Goal: Check status: Check status

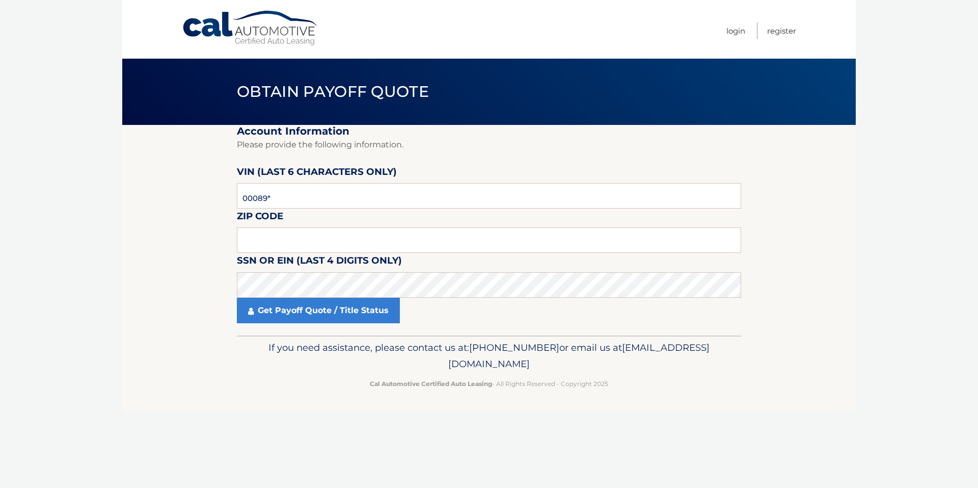
type input "000892"
click at [414, 237] on input "text" at bounding box center [489, 239] width 504 height 25
type input "11552"
click at [422, 299] on div "Get Payoff Quote / Title Status" at bounding box center [489, 310] width 504 height 25
click button "For Originating Dealer" at bounding box center [0, 0] width 0 height 0
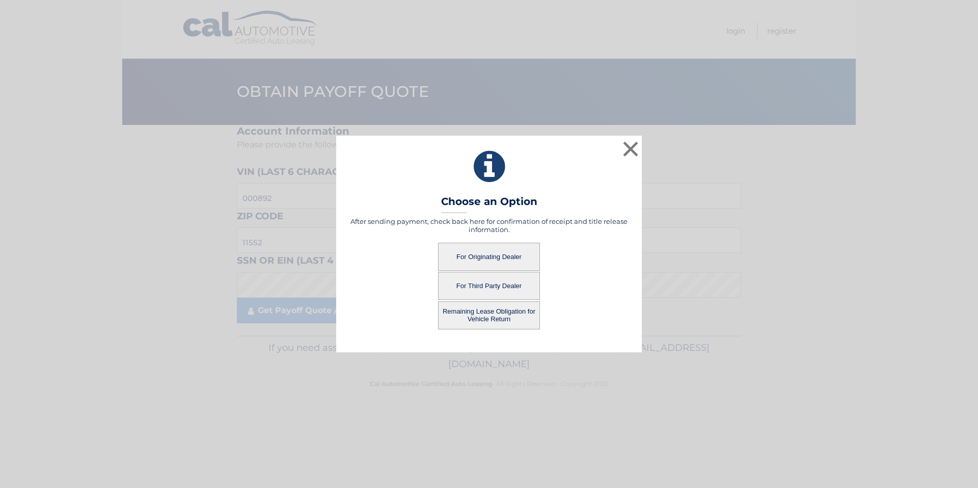
click at [491, 257] on button "For Originating Dealer" at bounding box center [489, 256] width 102 height 28
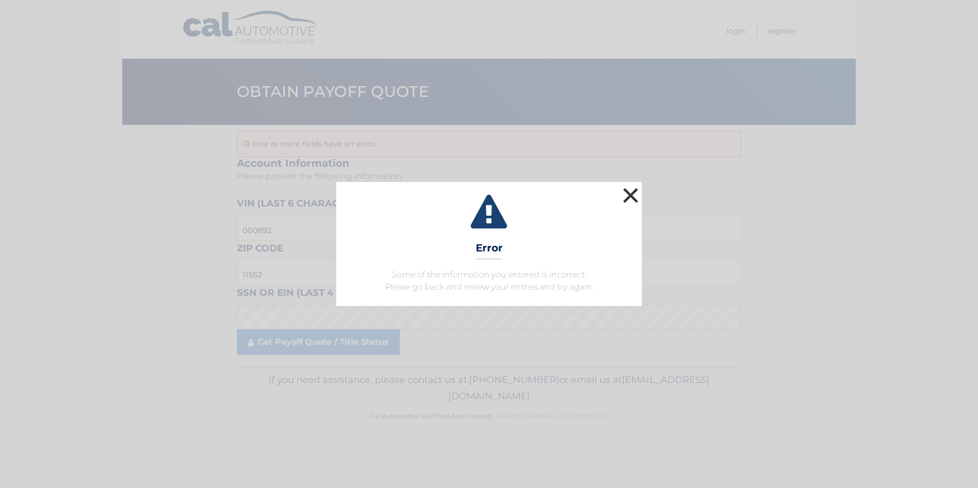
click at [631, 193] on button "×" at bounding box center [631, 195] width 20 height 20
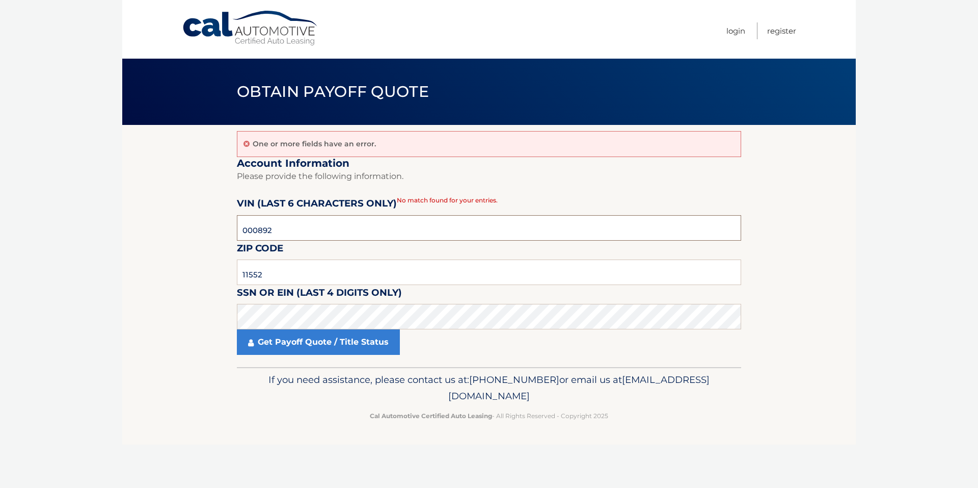
click at [365, 229] on input "000892" at bounding box center [489, 227] width 504 height 25
click at [288, 273] on input "11552" at bounding box center [489, 271] width 504 height 25
click at [301, 340] on link "Get Payoff Quote / Title Status" at bounding box center [318, 341] width 163 height 25
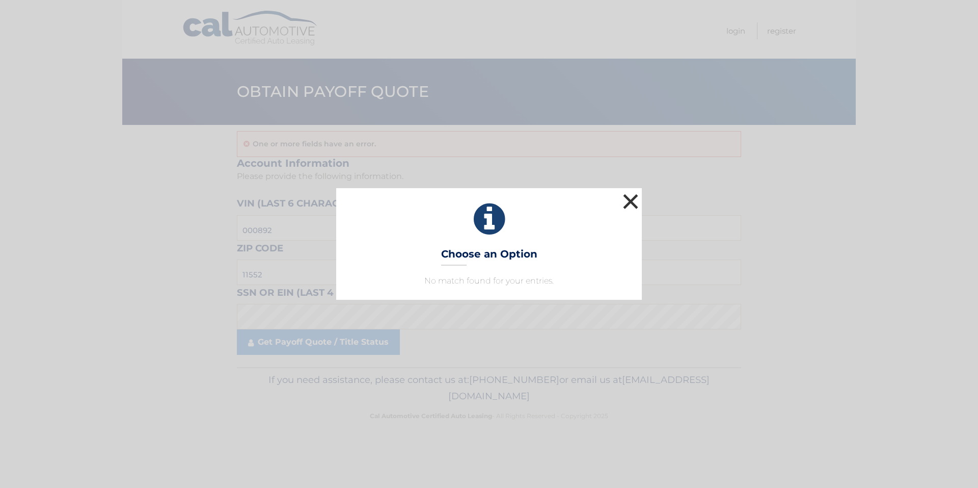
click at [629, 199] on button "×" at bounding box center [631, 201] width 20 height 20
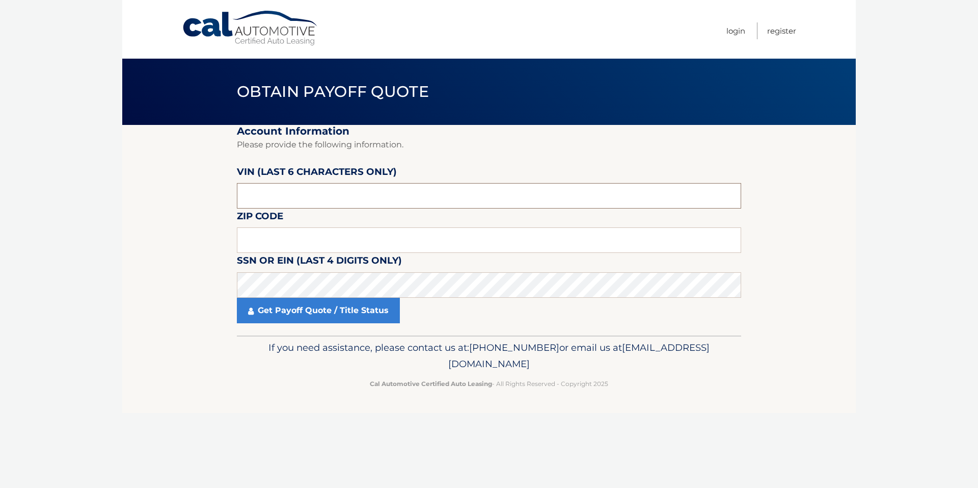
click at [315, 197] on input "text" at bounding box center [489, 195] width 504 height 25
type input "000892"
type input "11552"
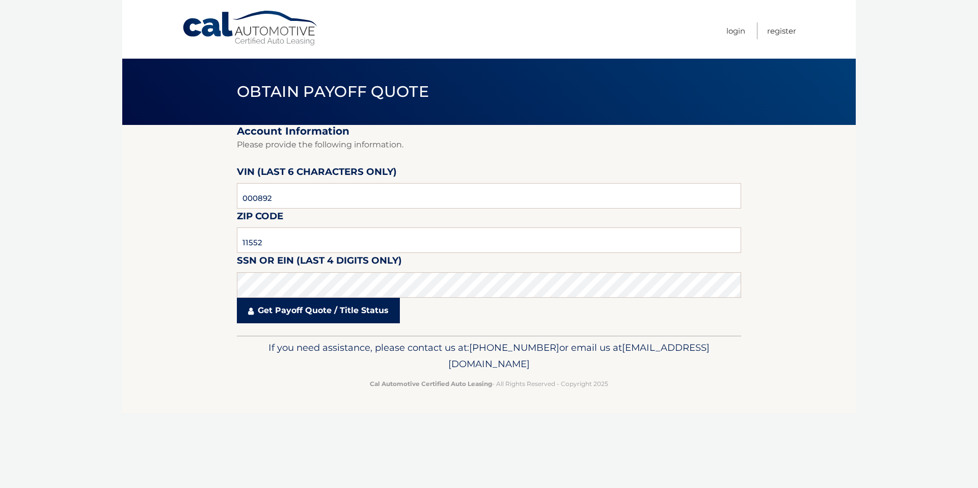
click at [312, 314] on link "Get Payoff Quote / Title Status" at bounding box center [318, 310] width 163 height 25
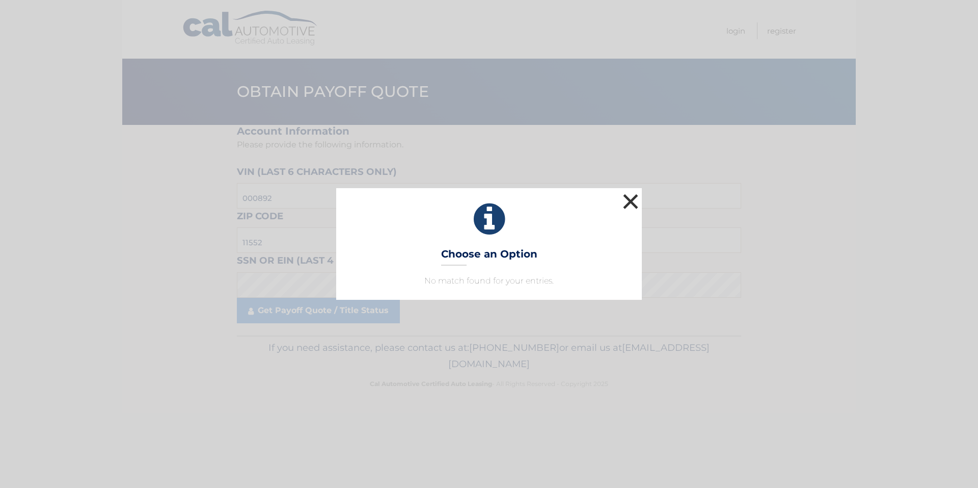
click at [632, 203] on button "×" at bounding box center [631, 201] width 20 height 20
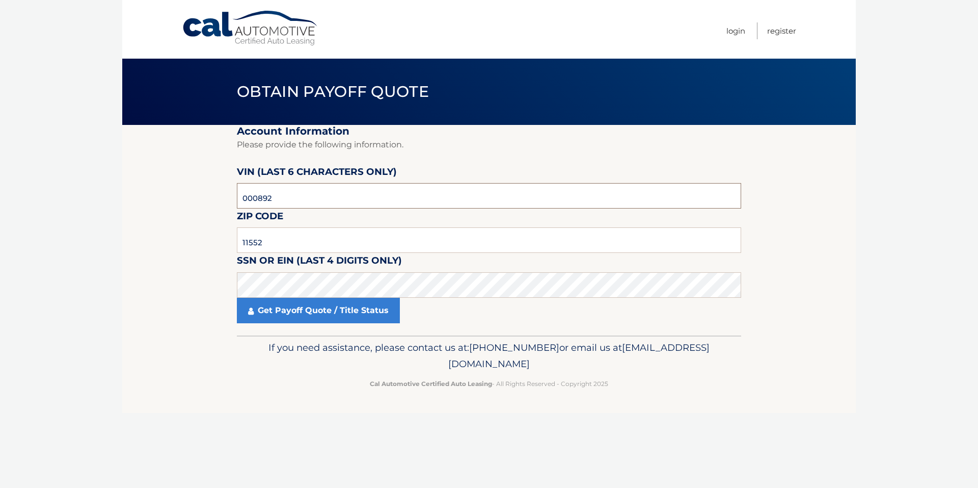
click at [286, 196] on input "000892" at bounding box center [489, 195] width 504 height 25
click at [206, 288] on section "Account Information Please provide the following information. VIN (last 6 chara…" at bounding box center [489, 230] width 734 height 210
drag, startPoint x: 287, startPoint y: 196, endPoint x: 210, endPoint y: 191, distance: 76.6
click at [210, 191] on section "Account Information Please provide the following information. VIN (last 6 chara…" at bounding box center [489, 230] width 734 height 210
click at [301, 313] on link "Get Payoff Quote / Title Status" at bounding box center [318, 310] width 163 height 25
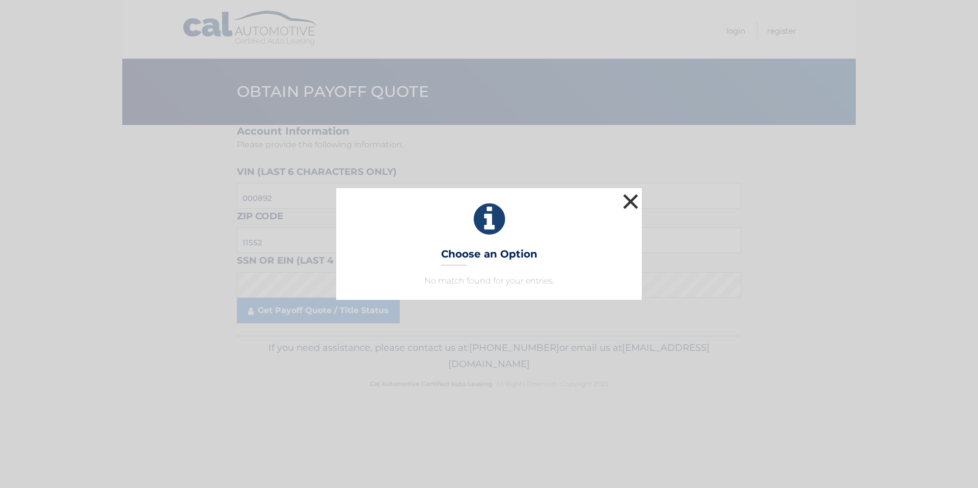
click at [630, 200] on button "×" at bounding box center [631, 201] width 20 height 20
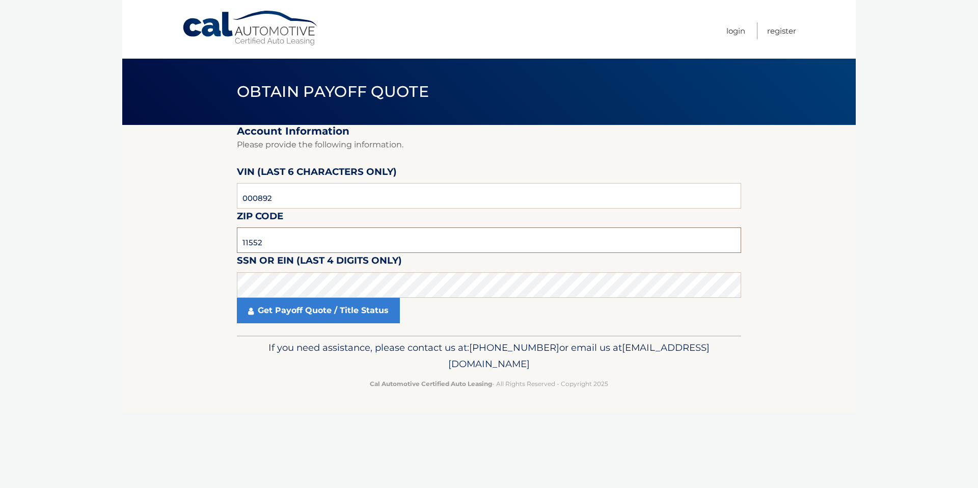
click at [289, 243] on input "11552" at bounding box center [489, 239] width 504 height 25
click at [300, 315] on link "Get Payoff Quote / Title Status" at bounding box center [318, 310] width 163 height 25
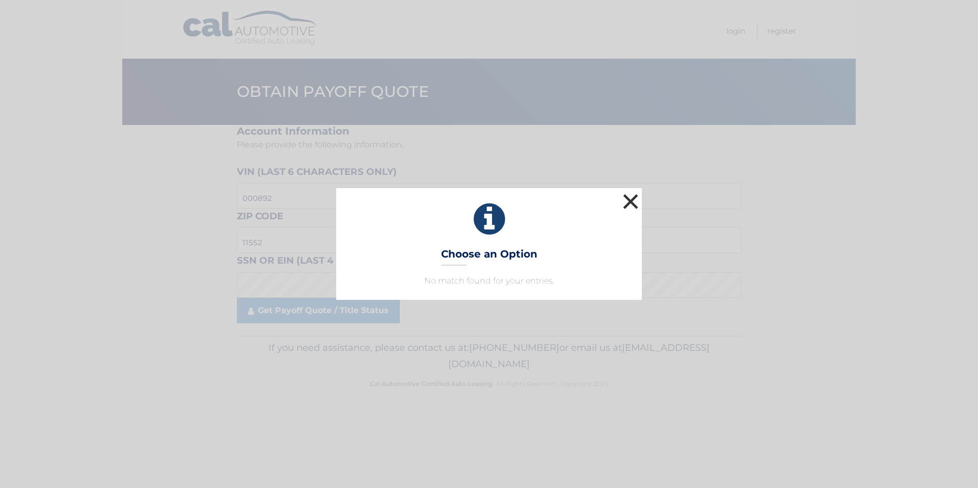
click at [631, 199] on button "×" at bounding box center [631, 201] width 20 height 20
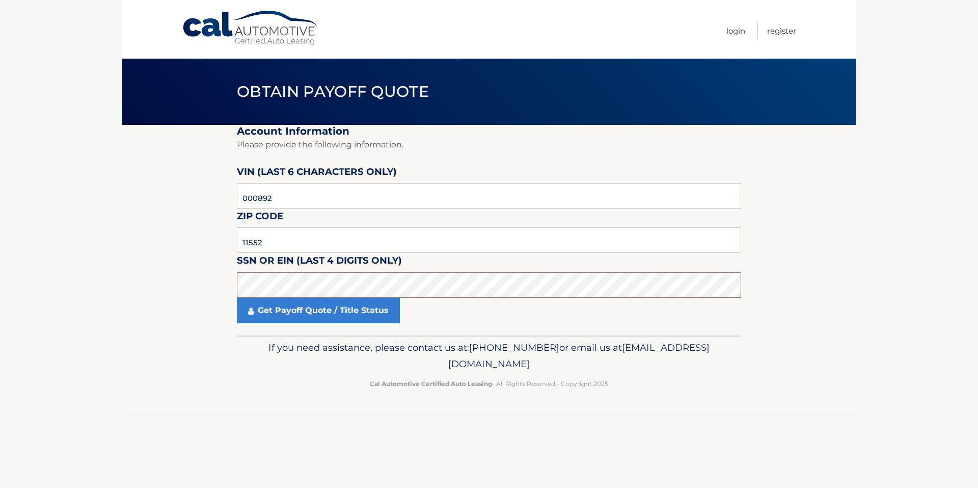
click at [173, 294] on section "Account Information Please provide the following information. VIN (last 6 chara…" at bounding box center [489, 230] width 734 height 210
click at [291, 314] on link "Get Payoff Quote / Title Status" at bounding box center [318, 310] width 163 height 25
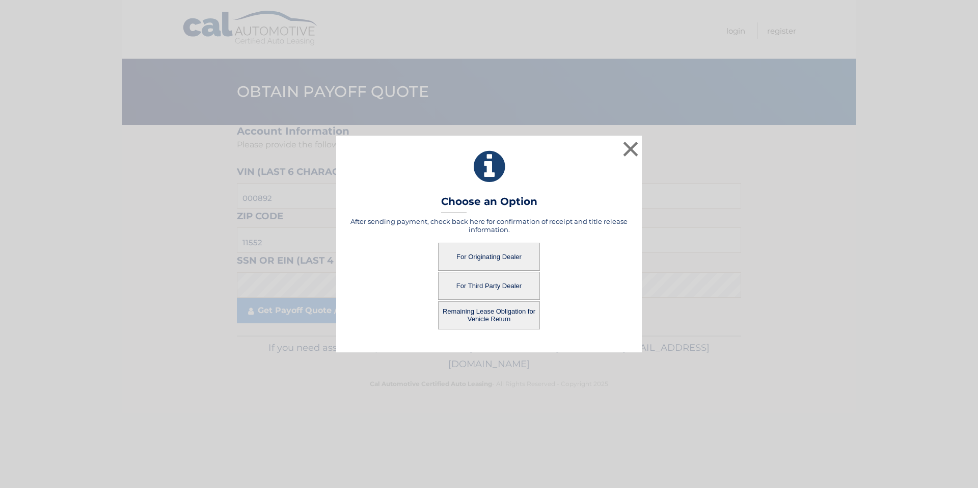
click at [489, 256] on button "For Originating Dealer" at bounding box center [489, 256] width 102 height 28
click at [495, 251] on button "For Originating Dealer" at bounding box center [489, 256] width 102 height 28
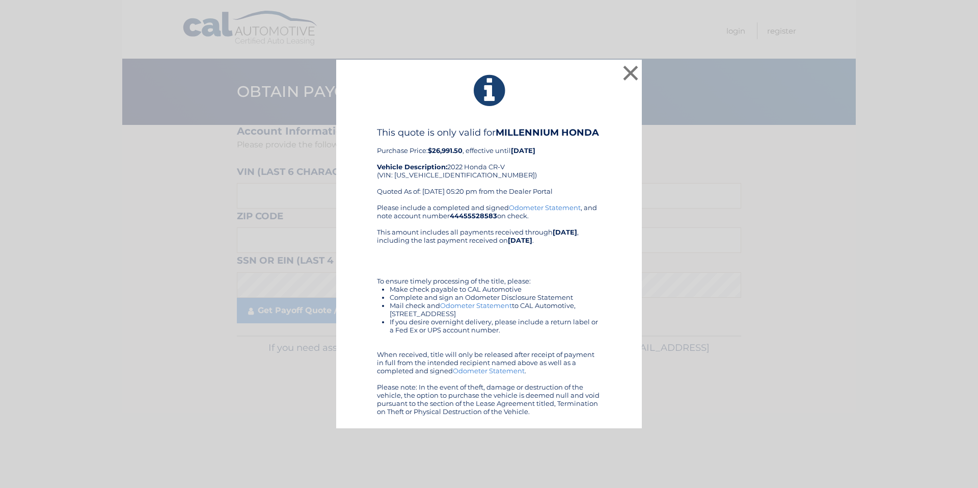
click at [780, 321] on div "× This quote is only valid for MILLENNIUM HONDA Purchase Price: $26,991.50 , ef…" at bounding box center [489, 244] width 970 height 369
